Goal: Find contact information: Find contact information

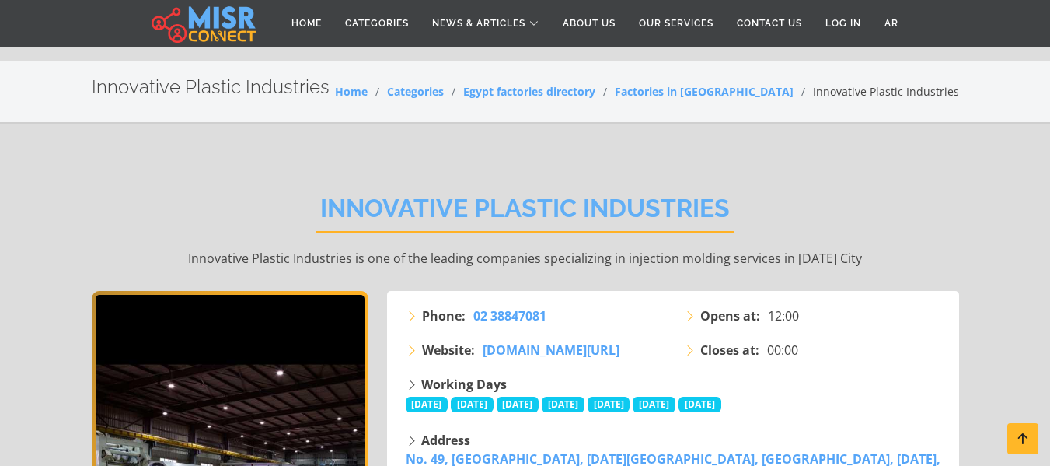
scroll to position [223, 0]
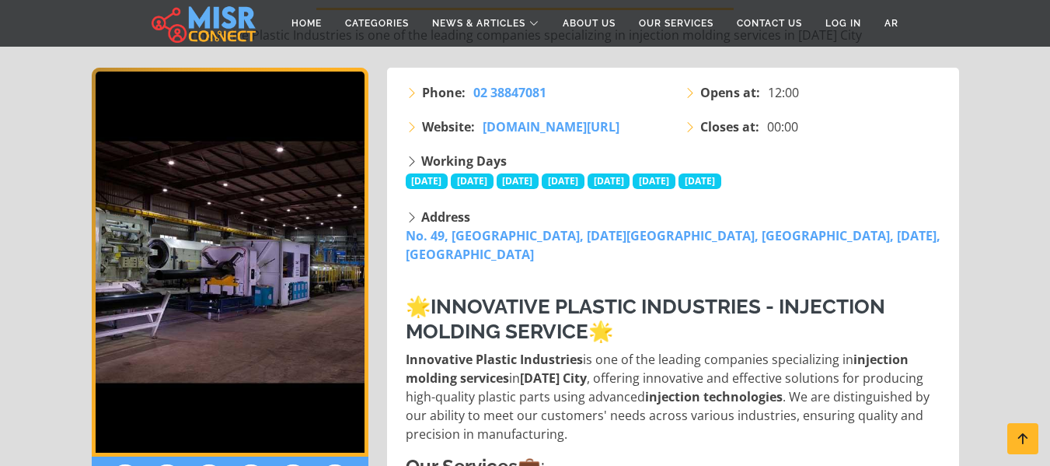
click at [903, 240] on div "Address No. 49, [GEOGRAPHIC_DATA], [DATE][GEOGRAPHIC_DATA], [GEOGRAPHIC_DATA], …" at bounding box center [675, 236] width 538 height 56
drag, startPoint x: 0, startPoint y: 0, endPoint x: 903, endPoint y: 240, distance: 934.1
click at [903, 240] on div "Address No. 49, [GEOGRAPHIC_DATA], [DATE][GEOGRAPHIC_DATA], [GEOGRAPHIC_DATA], …" at bounding box center [675, 236] width 538 height 56
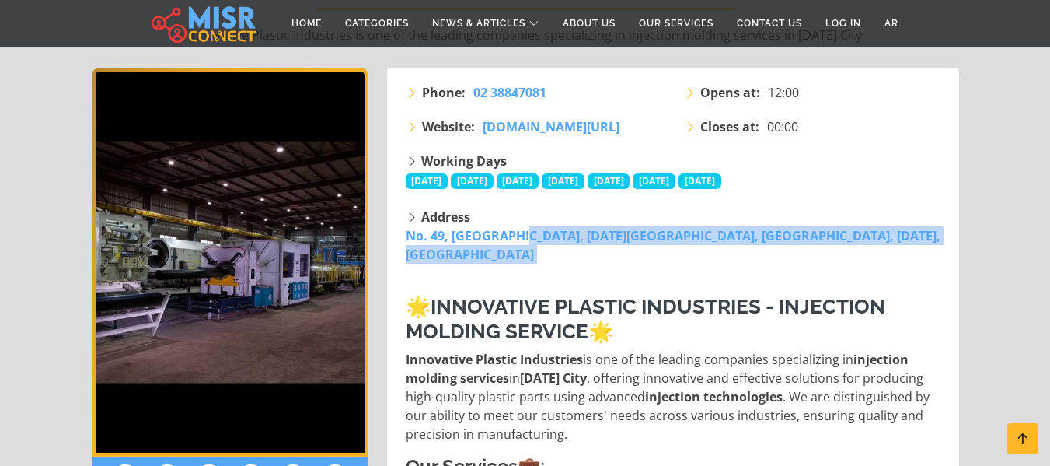
click at [903, 240] on div "Address No. 49, [GEOGRAPHIC_DATA], [DATE][GEOGRAPHIC_DATA], [GEOGRAPHIC_DATA], …" at bounding box center [675, 236] width 538 height 56
copy div "No. 49, [GEOGRAPHIC_DATA], [DATE][GEOGRAPHIC_DATA], [GEOGRAPHIC_DATA], [DATE], …"
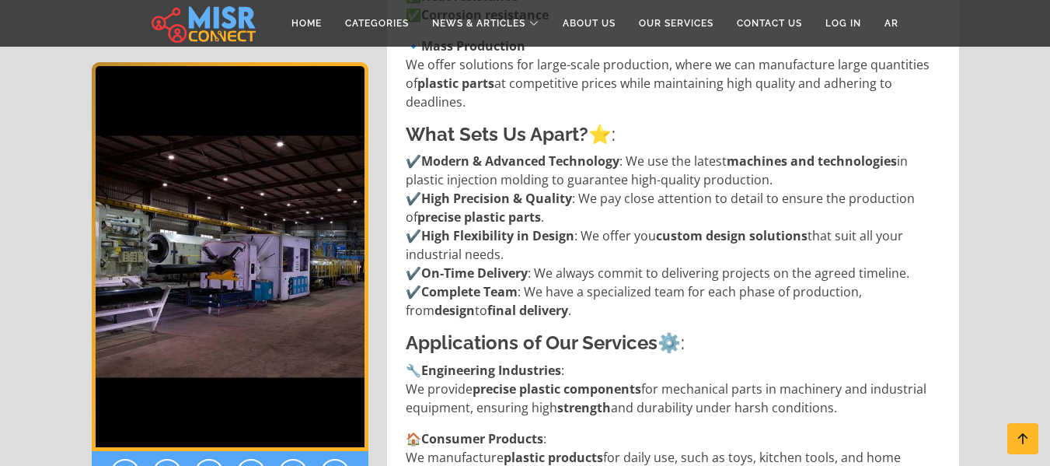
scroll to position [1194, 0]
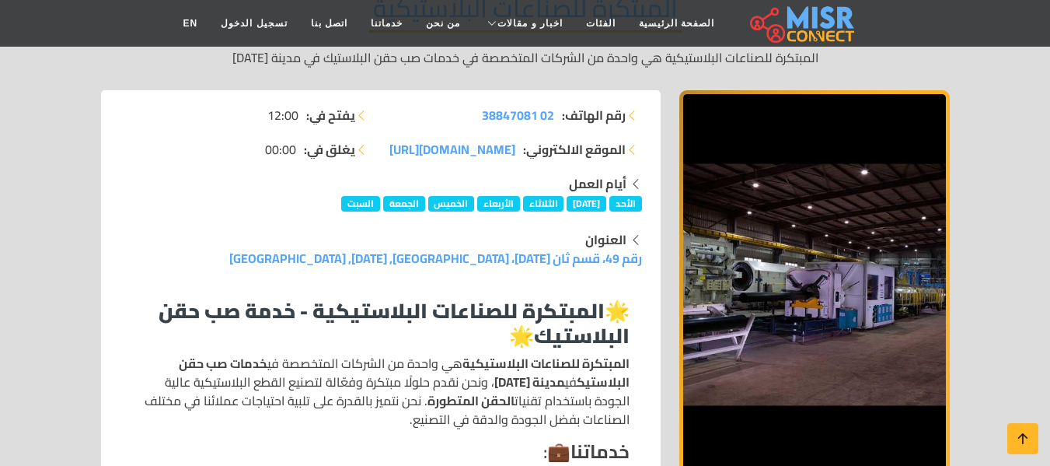
scroll to position [206, 0]
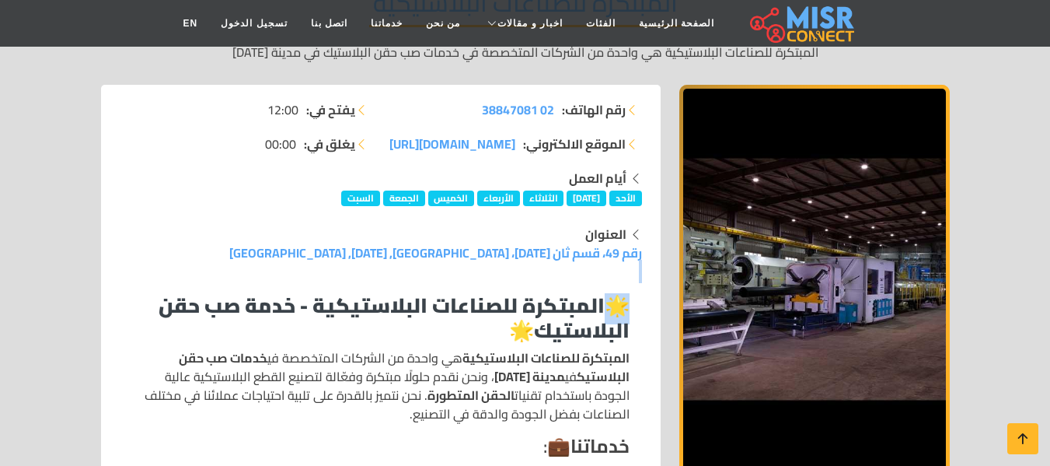
drag, startPoint x: 592, startPoint y: 275, endPoint x: 612, endPoint y: 284, distance: 22.0
click at [453, 142] on span "[DOMAIN_NAME][URL]" at bounding box center [453, 143] width 126 height 23
